Goal: Task Accomplishment & Management: Manage account settings

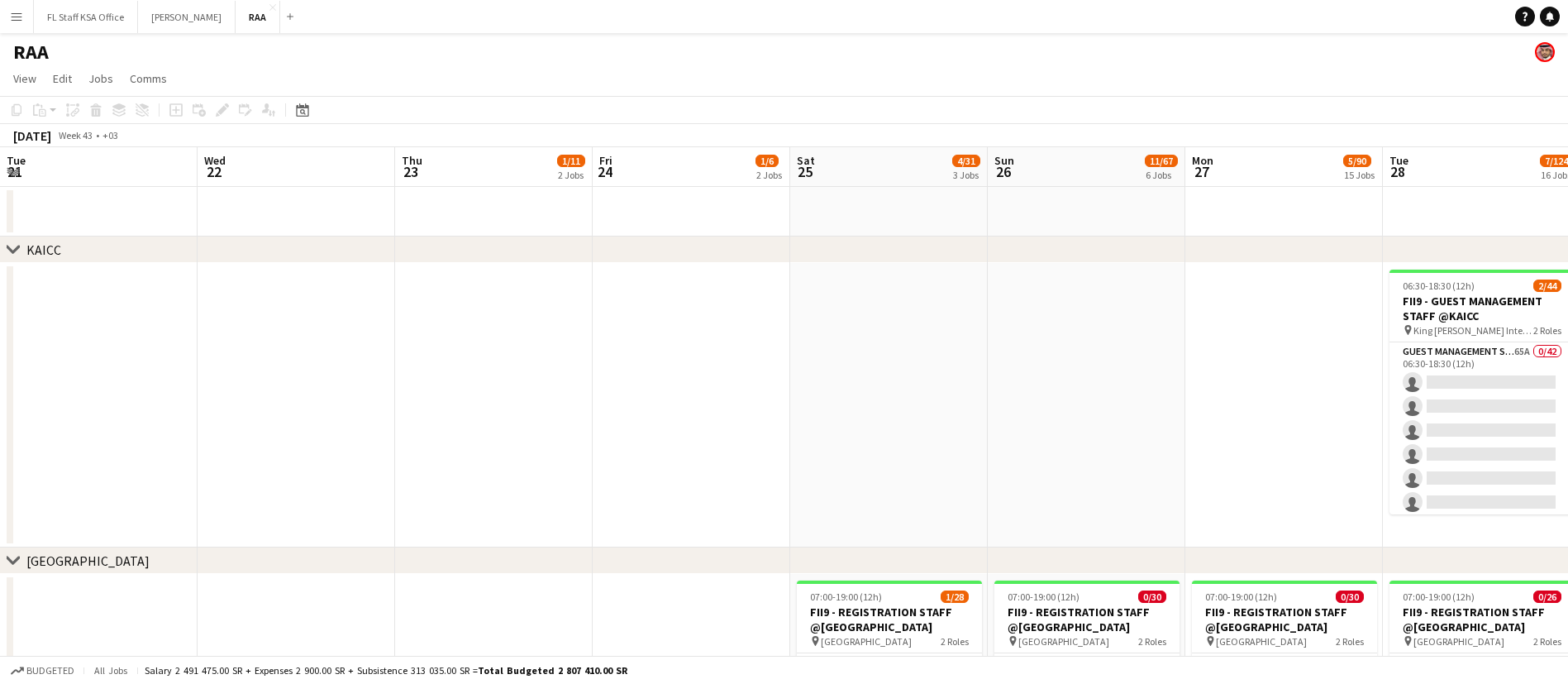
scroll to position [0, 696]
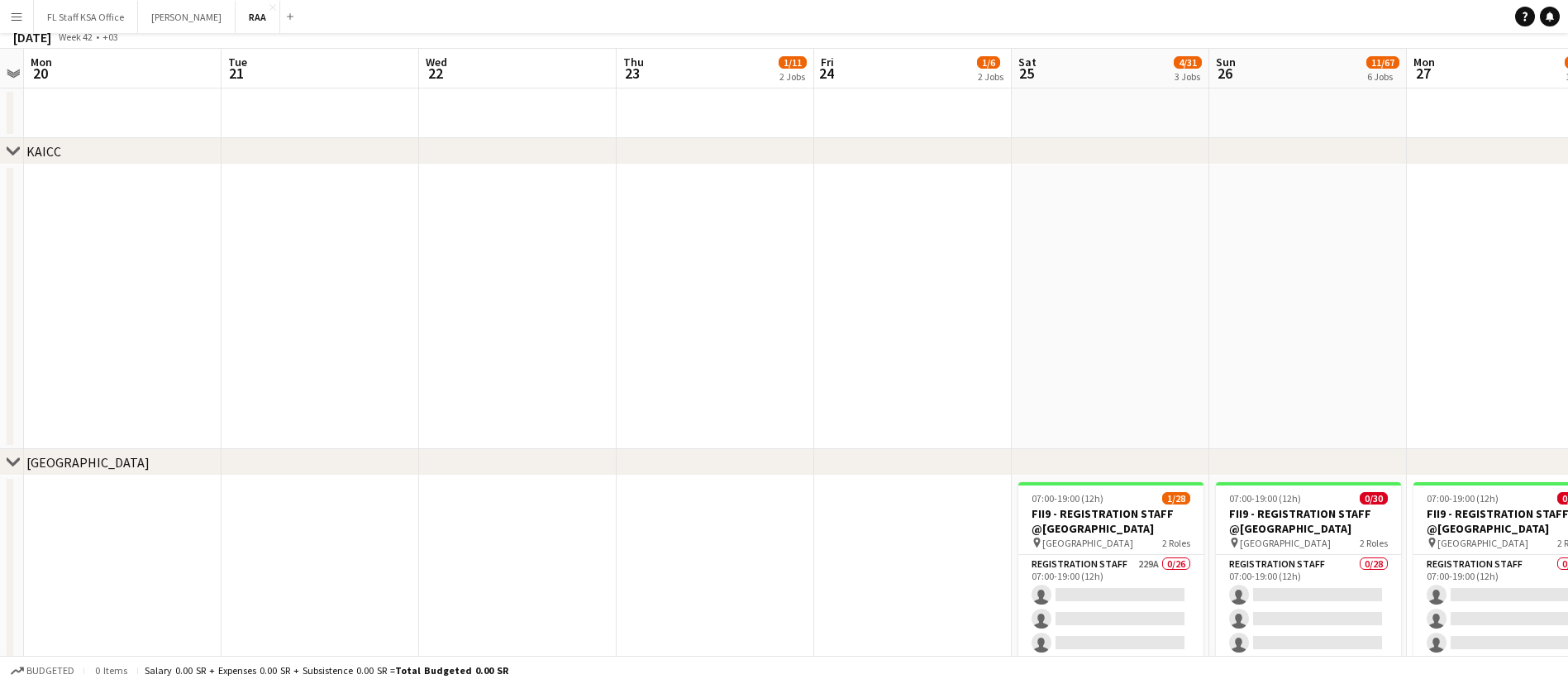
scroll to position [248, 0]
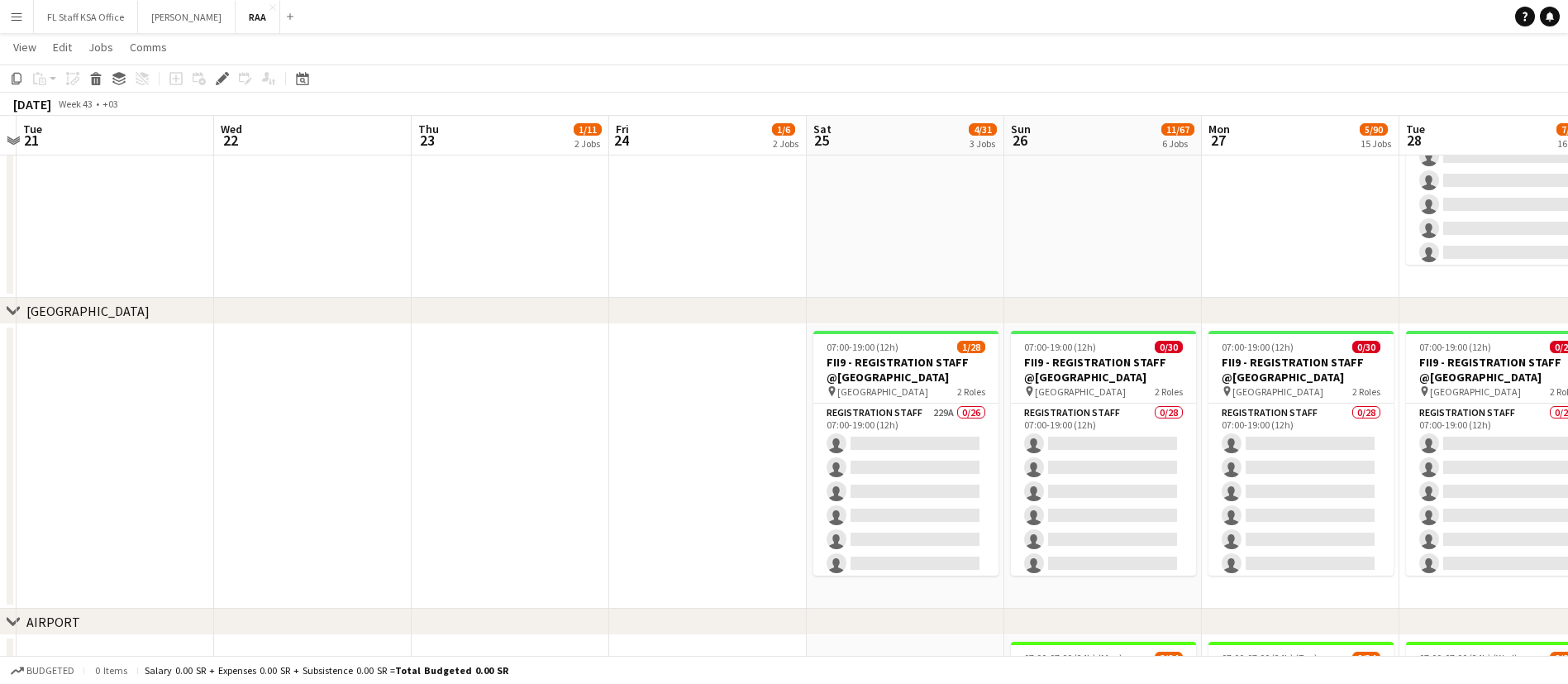
drag, startPoint x: 857, startPoint y: 444, endPoint x: 560, endPoint y: 439, distance: 297.0
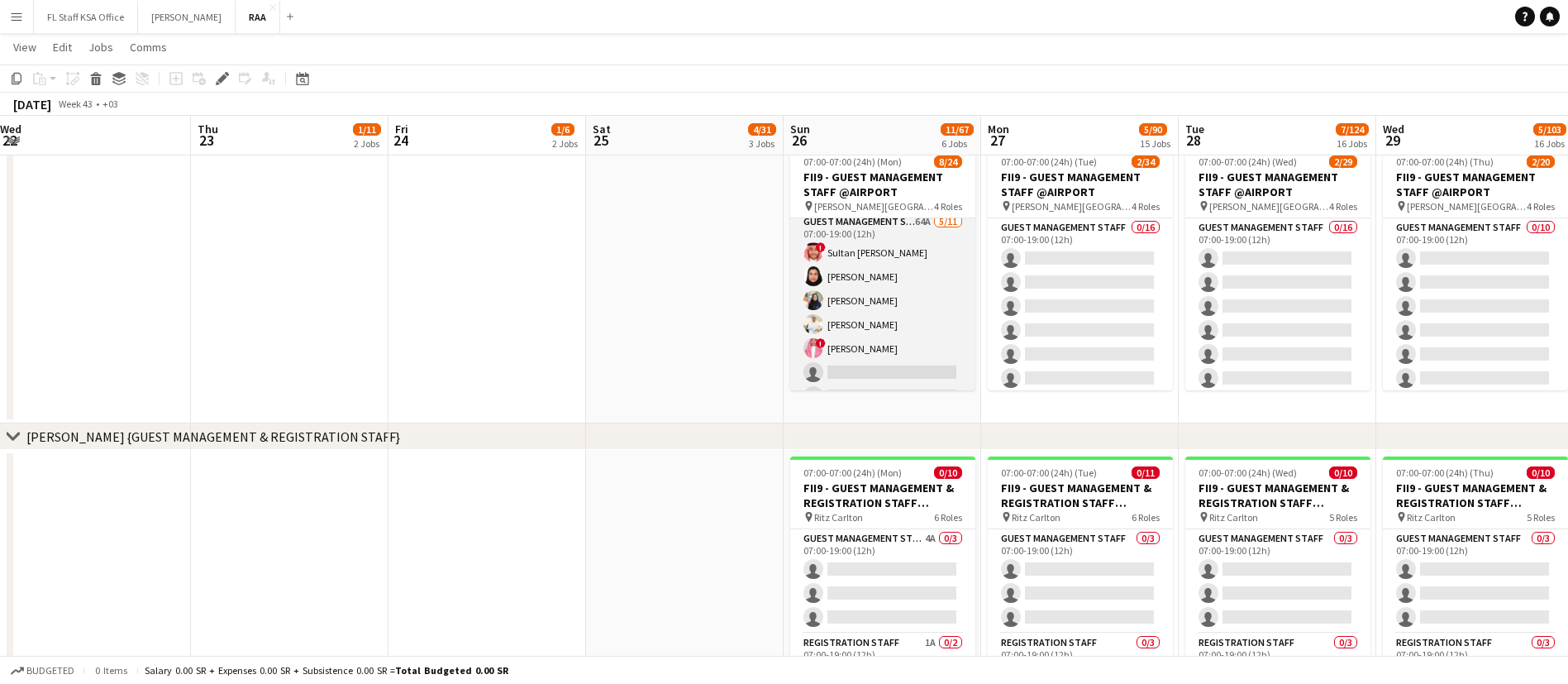
scroll to position [0, 0]
click at [918, 287] on app-card-role "Guest Management Staff 64A 5/11 07:00-19:00 (12h) ! Sultan Bin Turki Alageefi N…" at bounding box center [883, 366] width 185 height 296
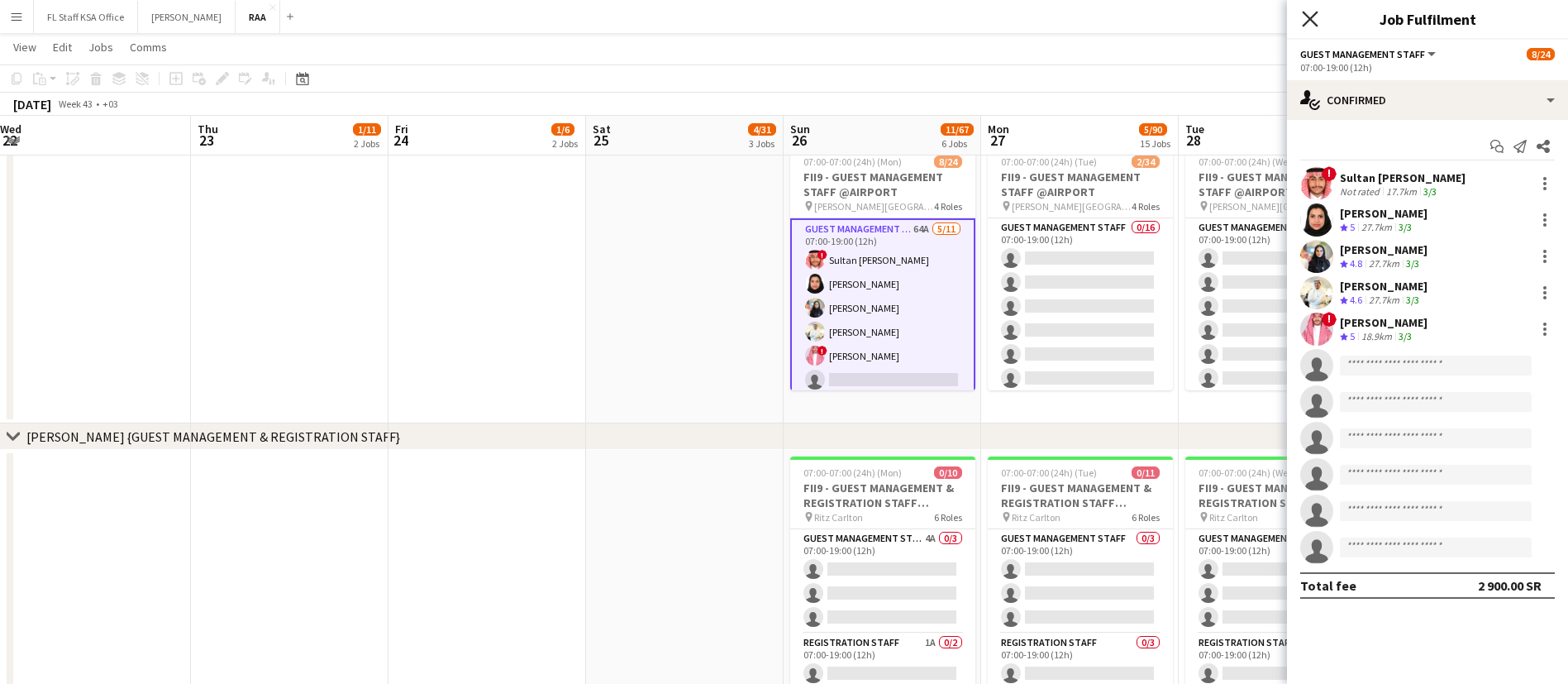
click at [1304, 15] on icon "Close pop-in" at bounding box center [1309, 19] width 15 height 15
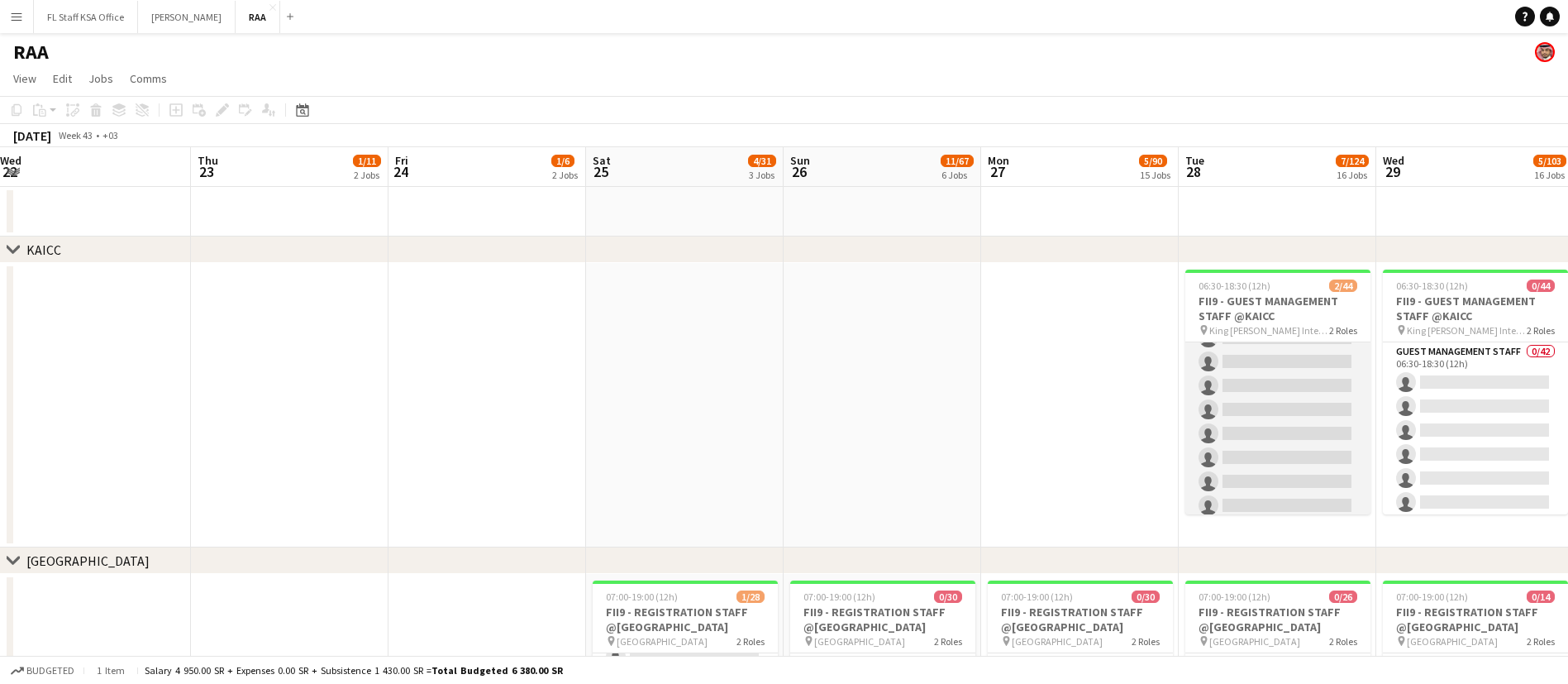
scroll to position [947, 0]
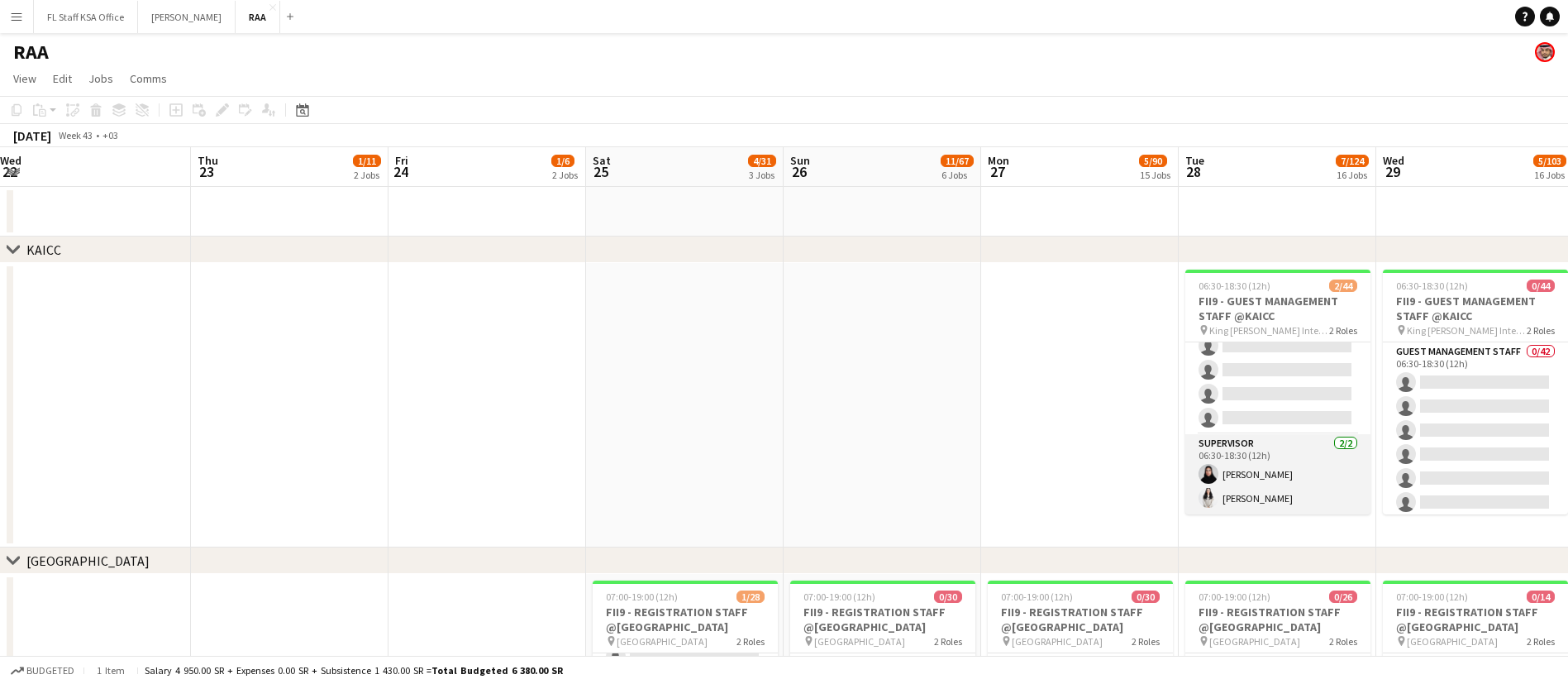
click at [1281, 487] on app-card-role "Supervisor 2/2 06:30-18:30 (12h) Nouf Alnajim Manar Alharbi" at bounding box center [1278, 474] width 185 height 80
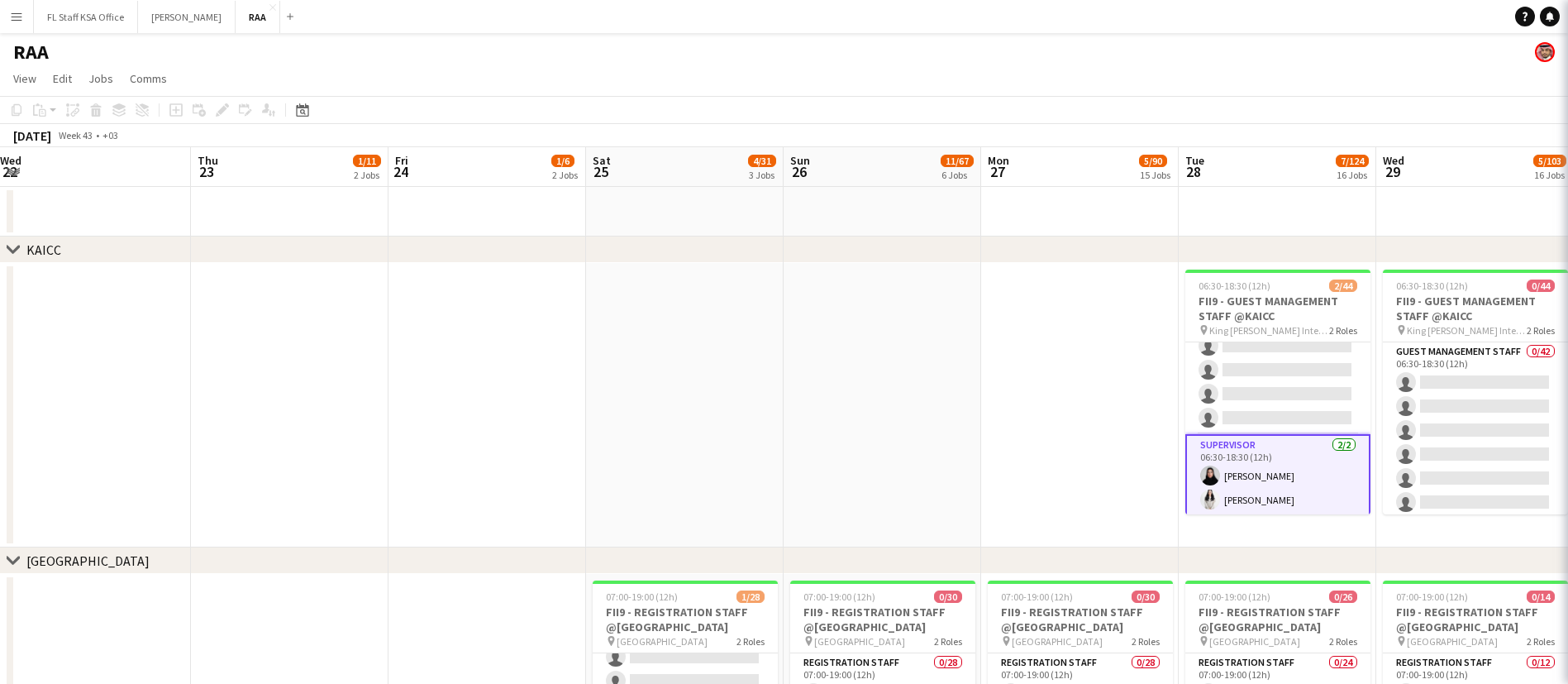
scroll to position [0, 600]
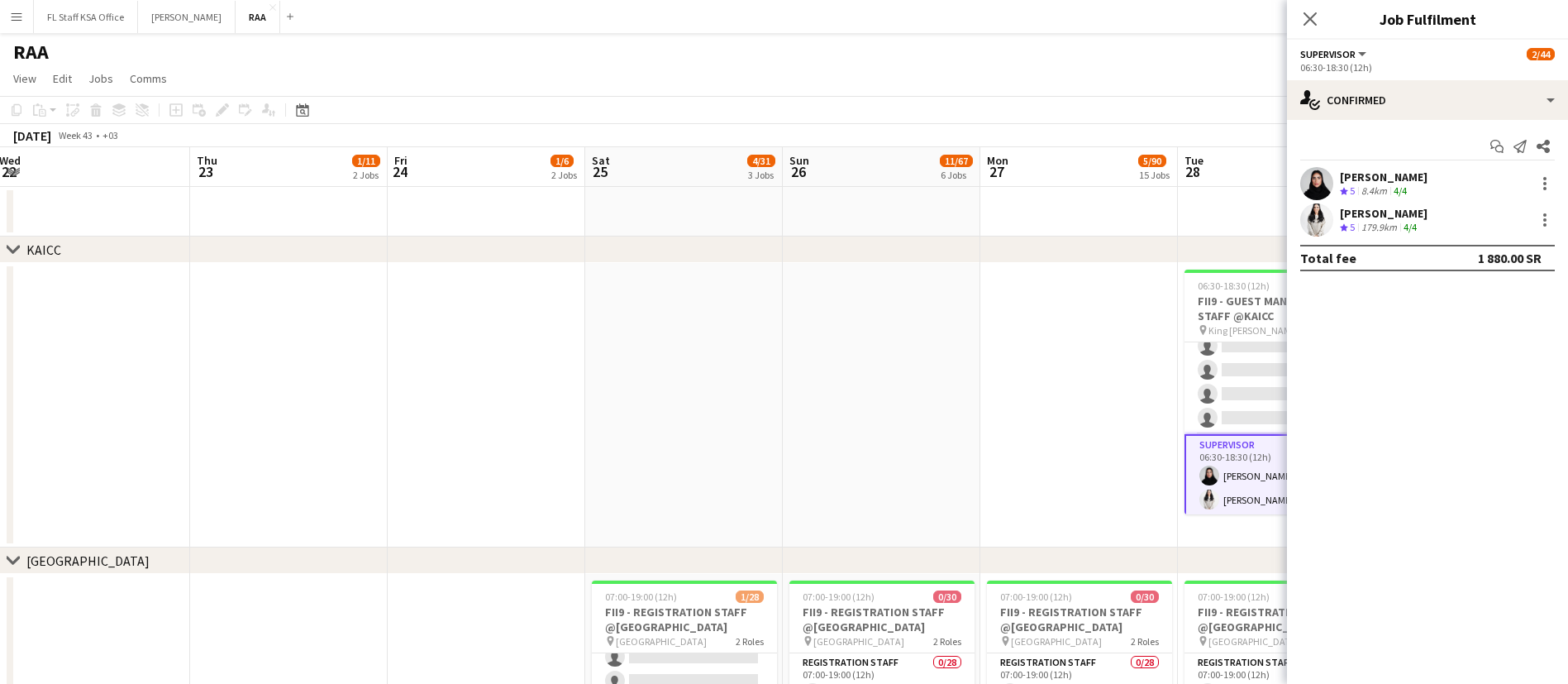
click at [1376, 217] on div "Manar Alharbi" at bounding box center [1384, 213] width 87 height 15
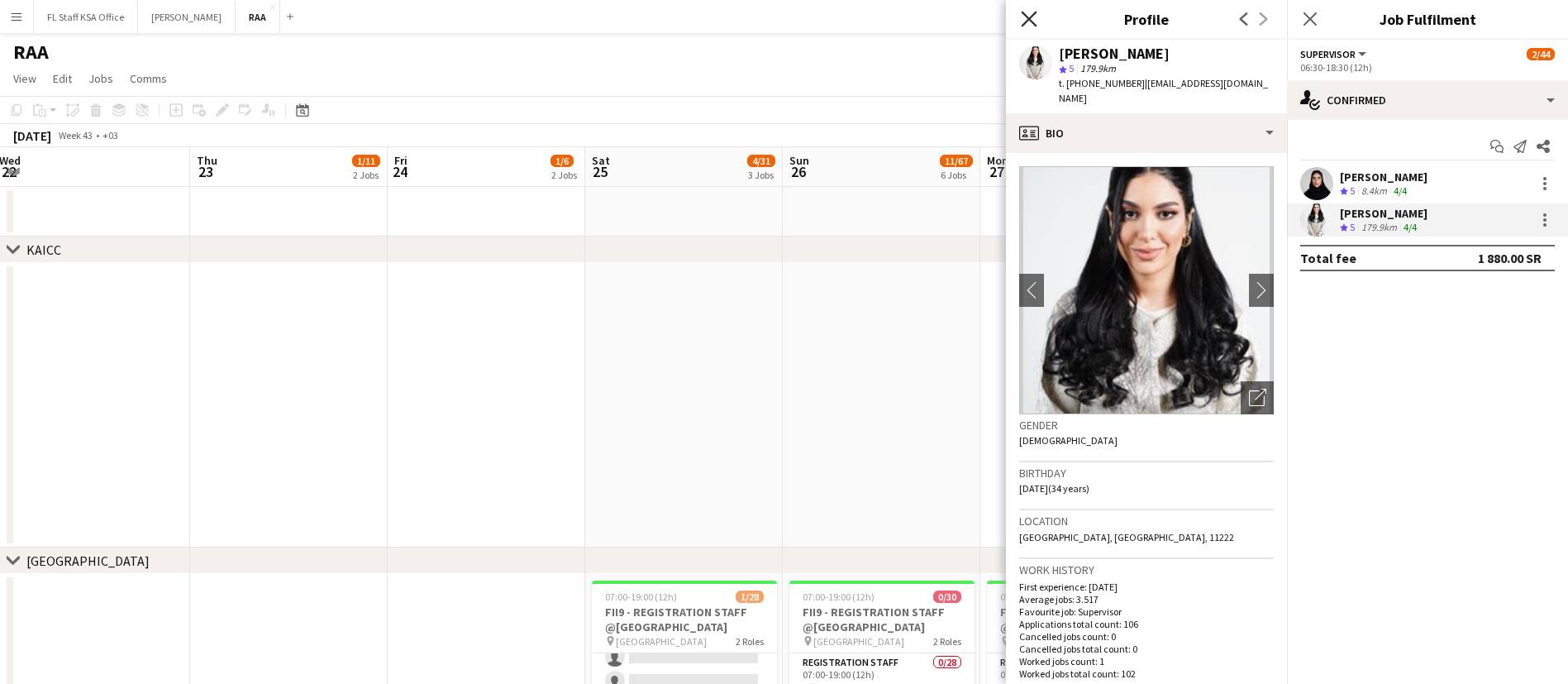
click at [1028, 27] on icon "Close pop-in" at bounding box center [1028, 19] width 15 height 15
